Goal: Task Accomplishment & Management: Use online tool/utility

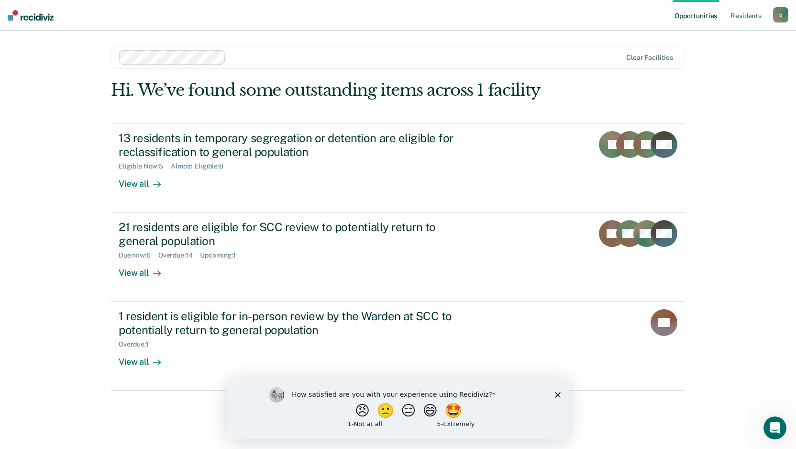
click at [558, 396] on icon "Close survey" at bounding box center [558, 395] width 6 height 6
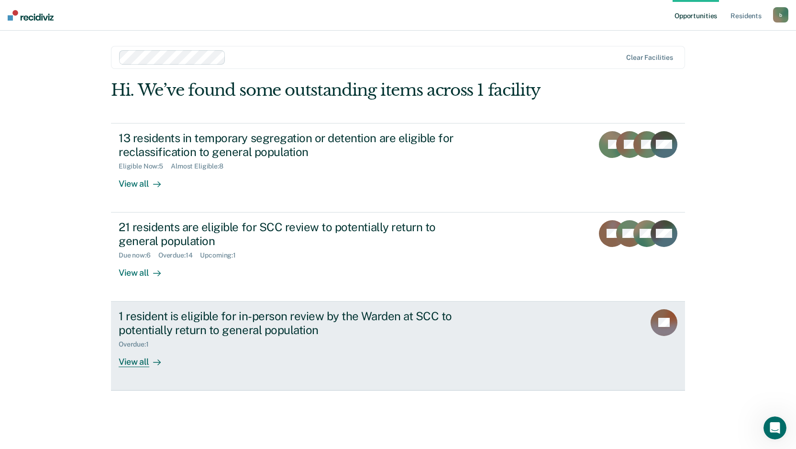
click at [143, 361] on div "View all" at bounding box center [146, 357] width 54 height 19
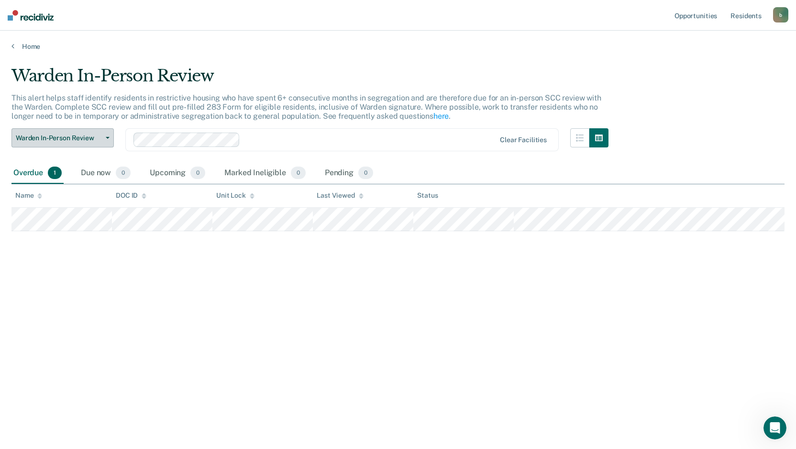
click at [104, 137] on span "button" at bounding box center [106, 138] width 8 height 2
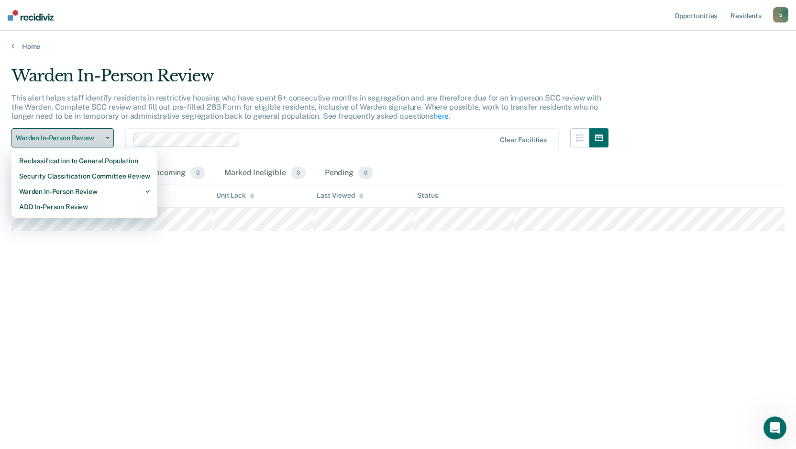
click at [105, 137] on span "button" at bounding box center [106, 138] width 8 height 2
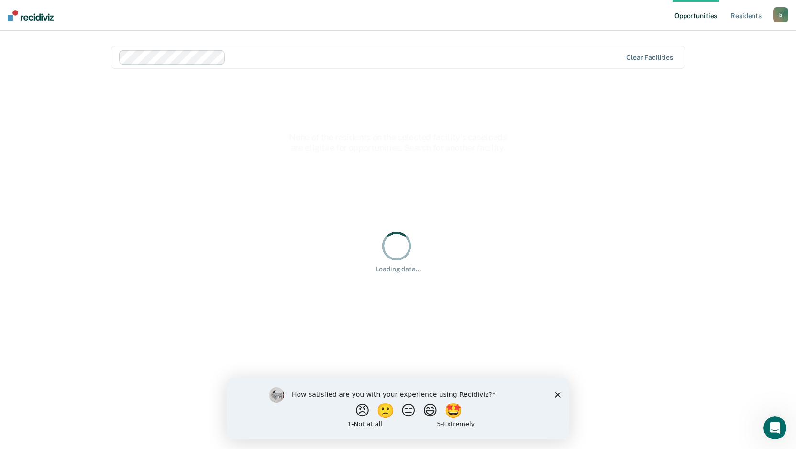
click at [553, 394] on div "How satisfied are you with your experience using Recidiviz? 😠 🙁 😑 😄 🤩 1 - Not a…" at bounding box center [398, 408] width 343 height 62
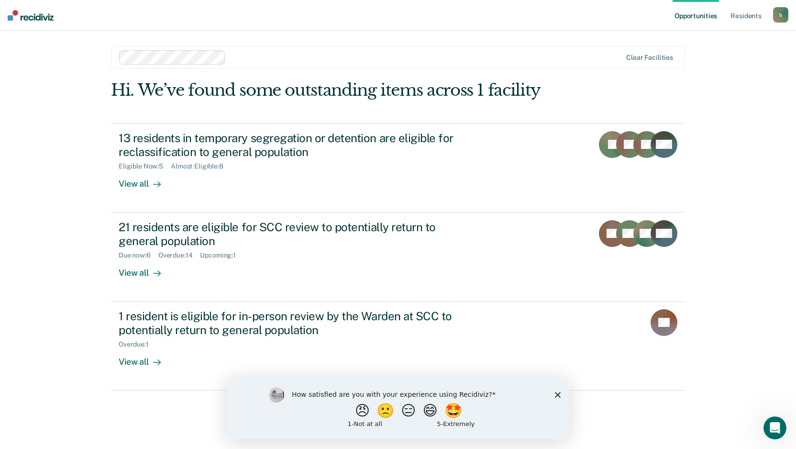
click at [556, 395] on icon "Close survey" at bounding box center [558, 395] width 6 height 6
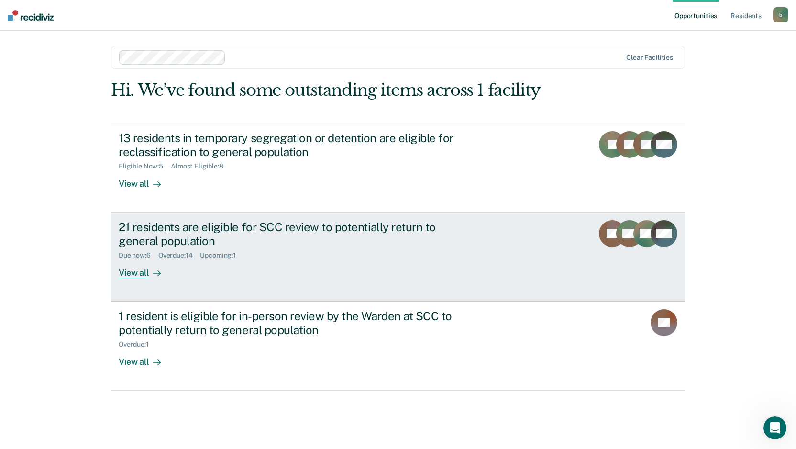
click at [134, 273] on div "View all" at bounding box center [146, 268] width 54 height 19
